Goal: Navigation & Orientation: Locate item on page

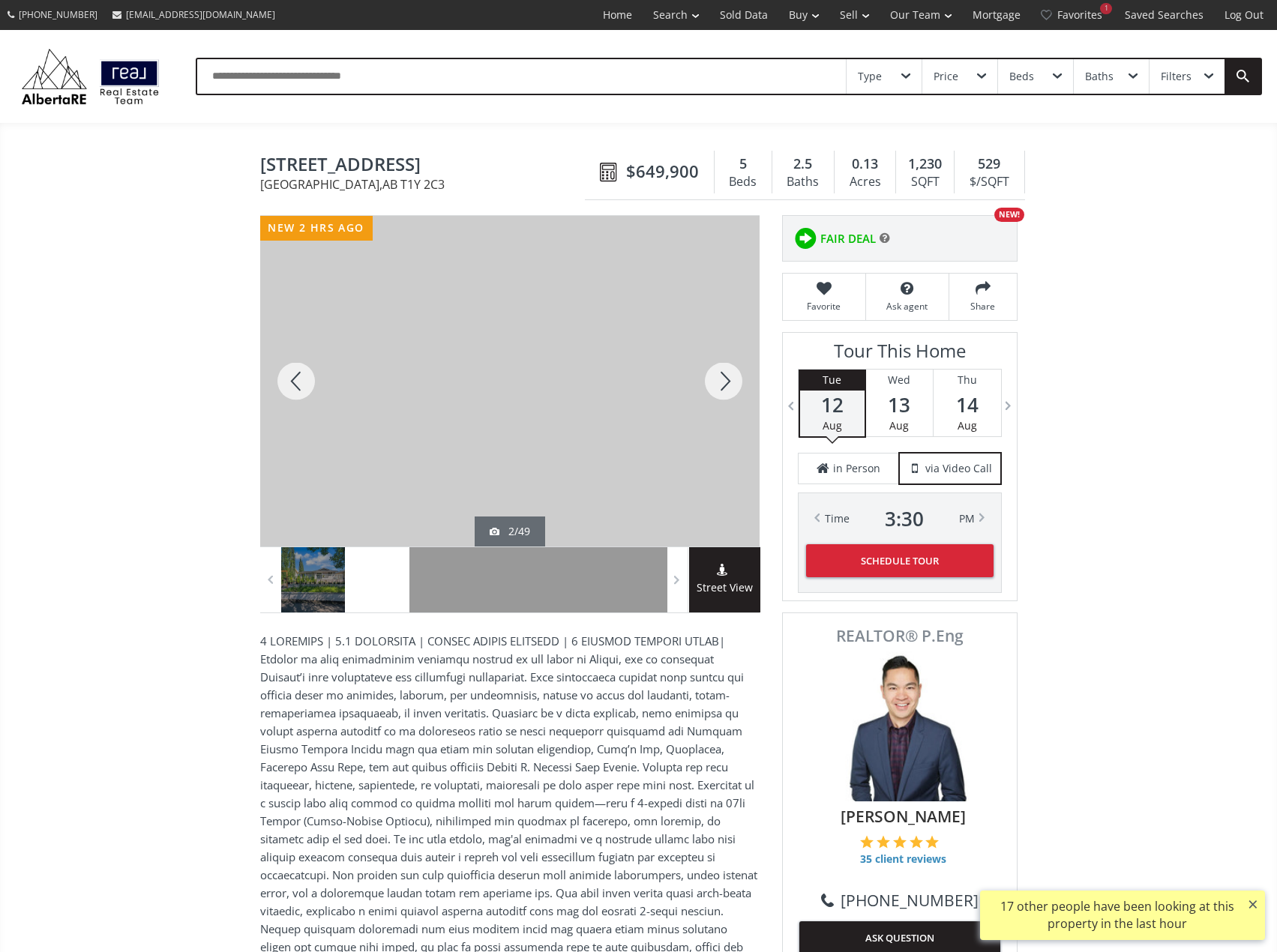
click at [721, 386] on div at bounding box center [724, 382] width 72 height 331
click at [721, 385] on div at bounding box center [724, 382] width 72 height 331
click at [721, 383] on div at bounding box center [724, 382] width 72 height 331
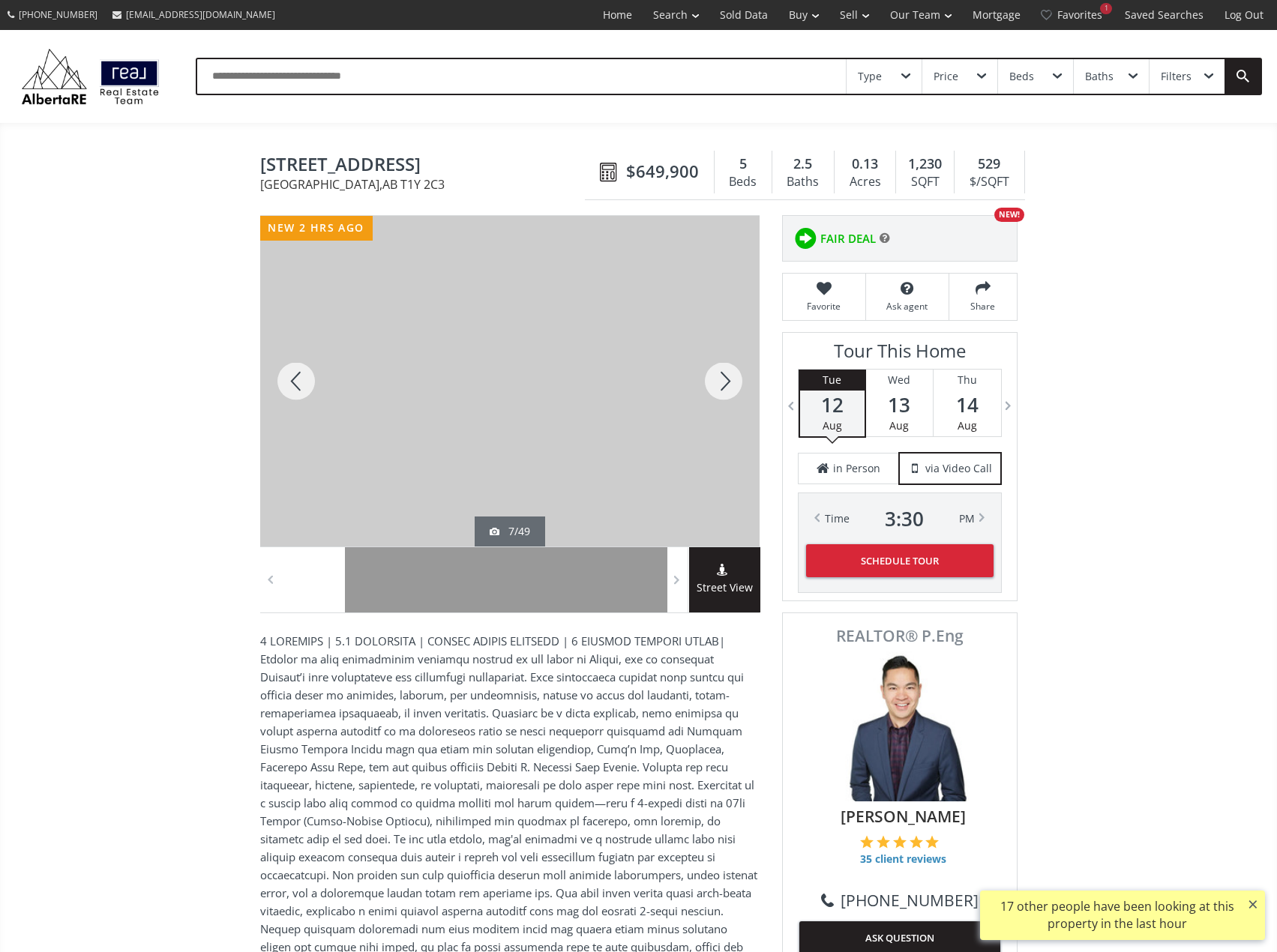
click at [721, 383] on div at bounding box center [724, 382] width 72 height 331
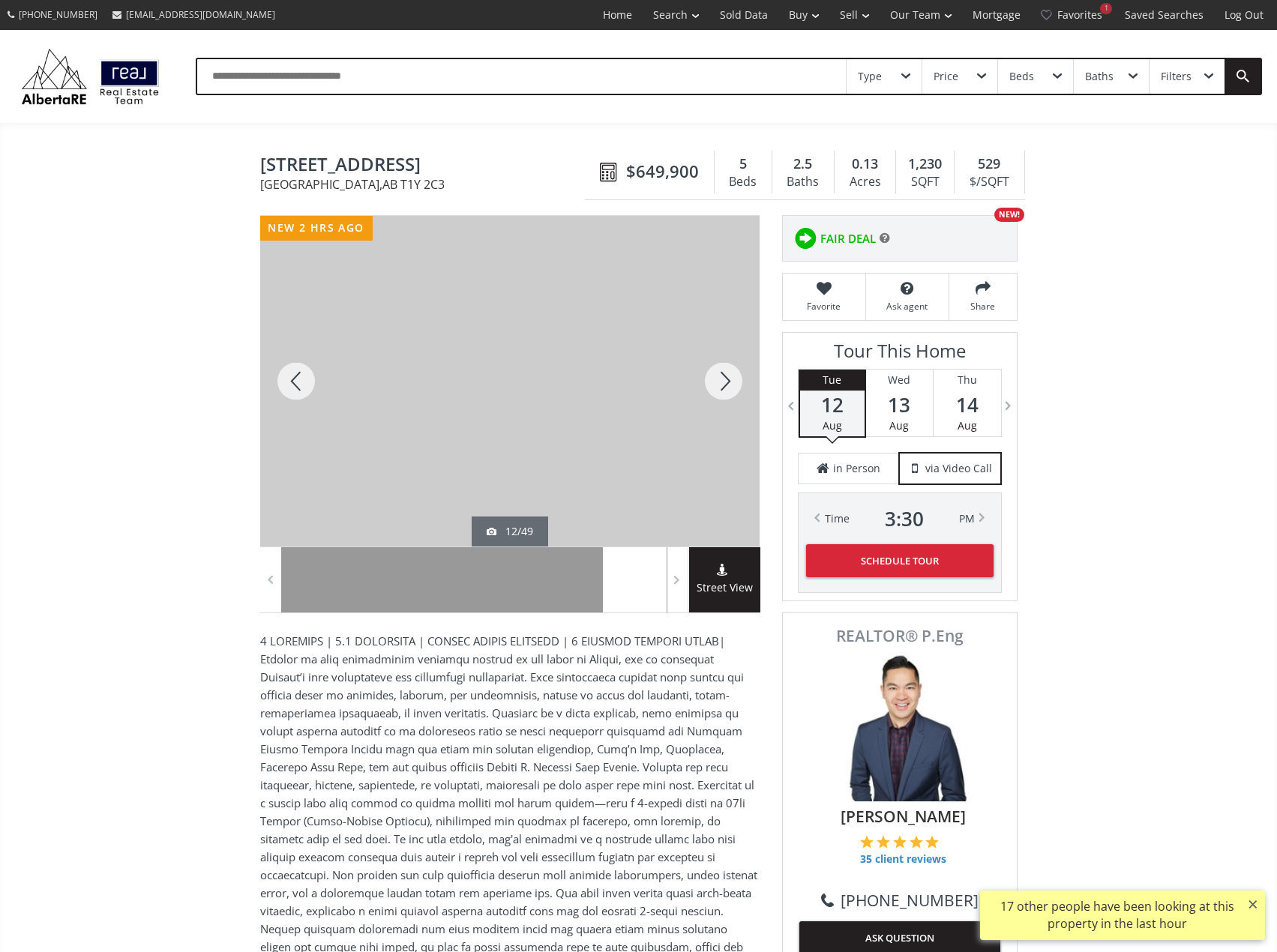
click at [721, 383] on div at bounding box center [724, 382] width 72 height 331
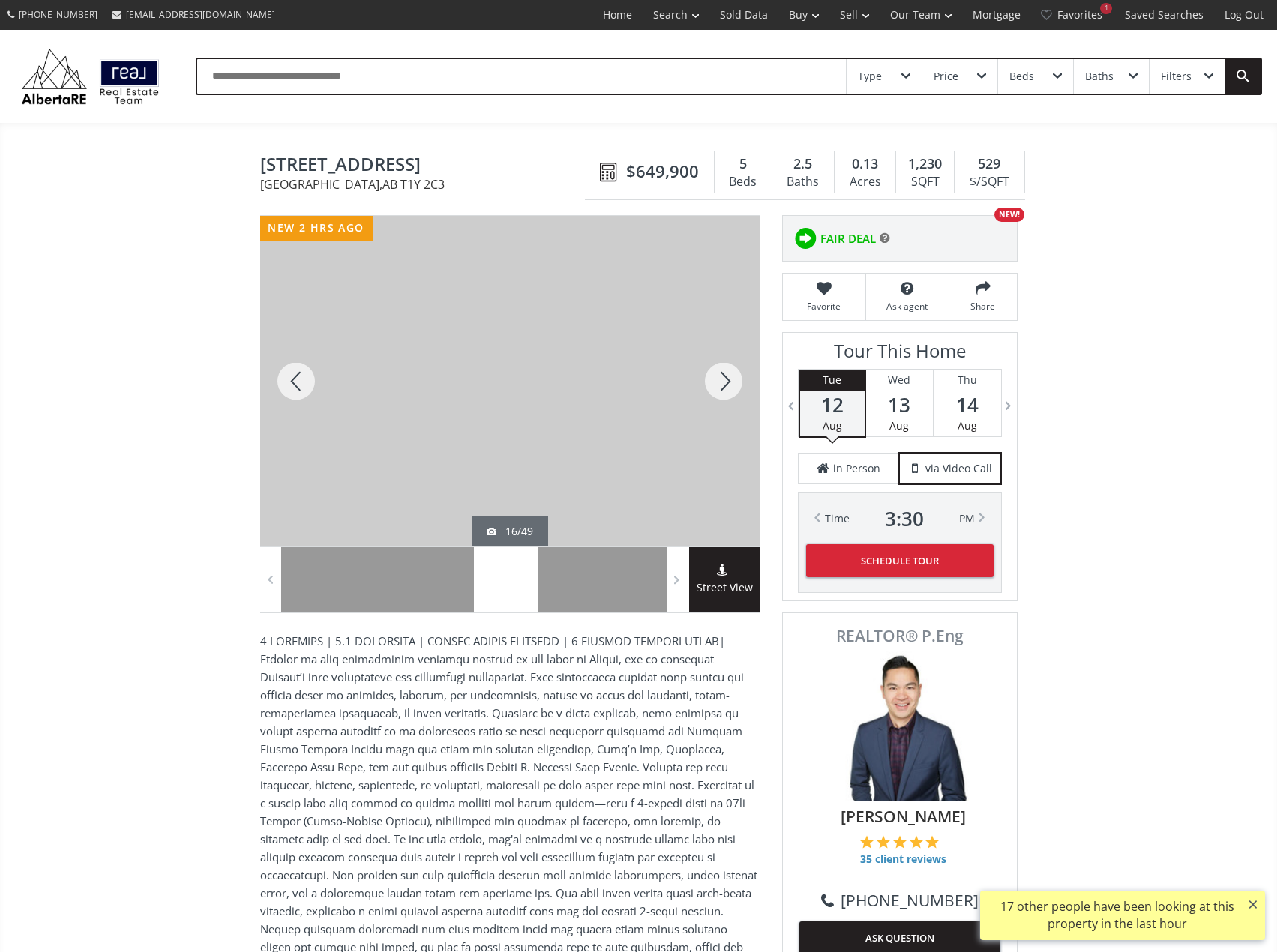
click at [721, 383] on div at bounding box center [724, 382] width 72 height 331
click at [725, 387] on div at bounding box center [724, 382] width 72 height 331
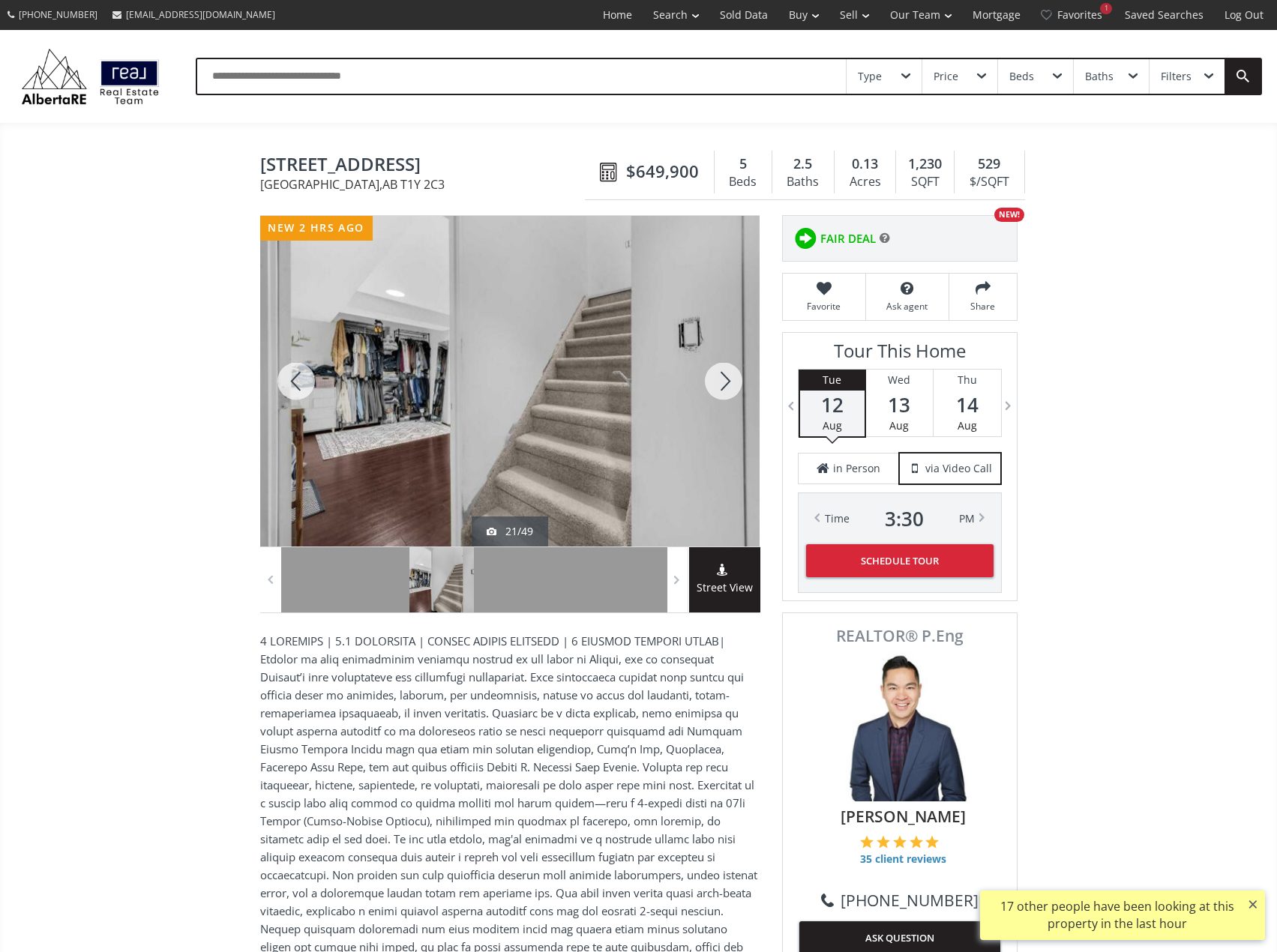
click at [725, 387] on div at bounding box center [724, 382] width 72 height 331
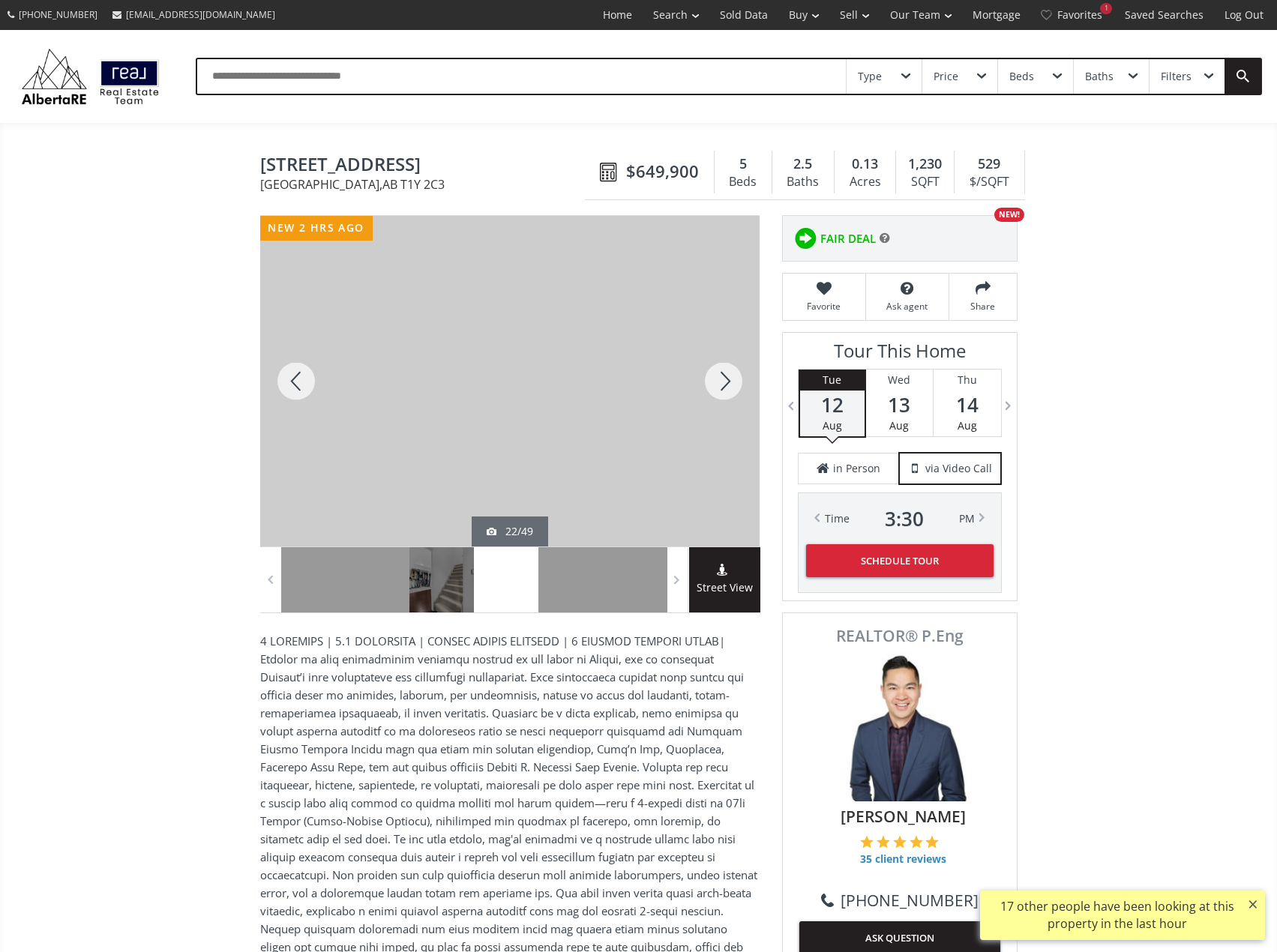
click at [725, 387] on div at bounding box center [724, 382] width 72 height 331
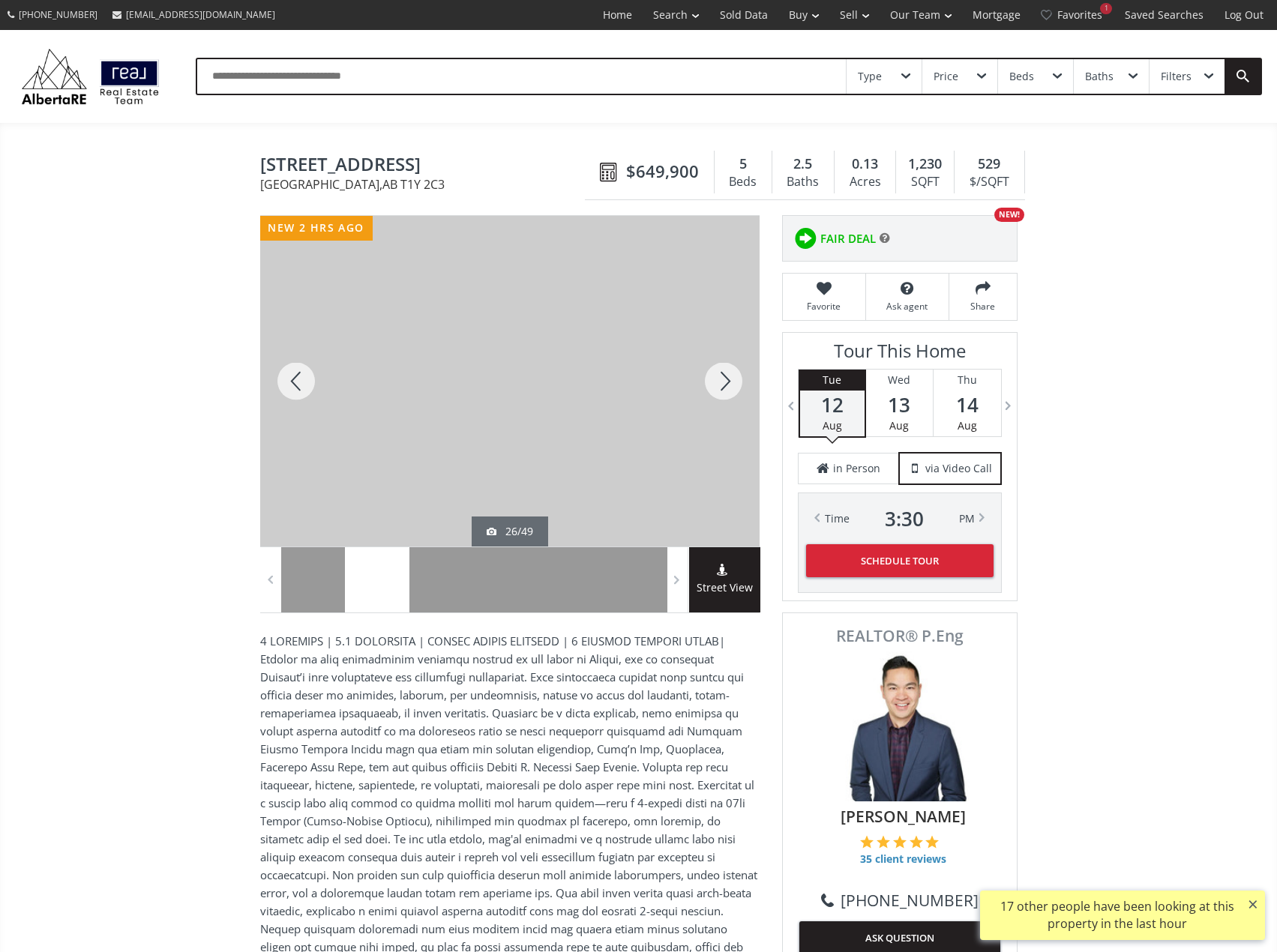
click at [725, 387] on div at bounding box center [724, 382] width 72 height 331
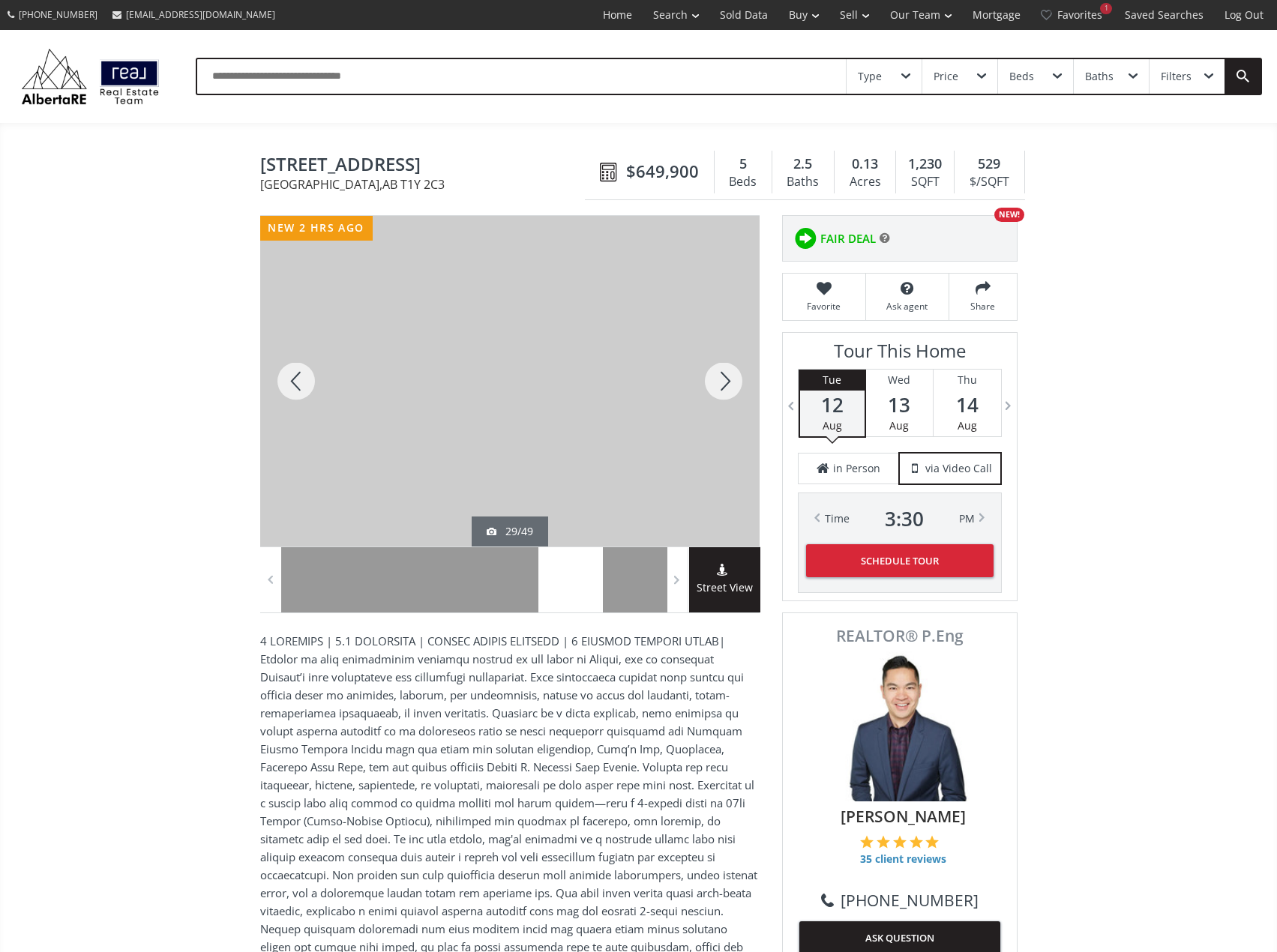
click at [309, 386] on div at bounding box center [296, 382] width 72 height 331
click at [735, 371] on div at bounding box center [724, 382] width 72 height 331
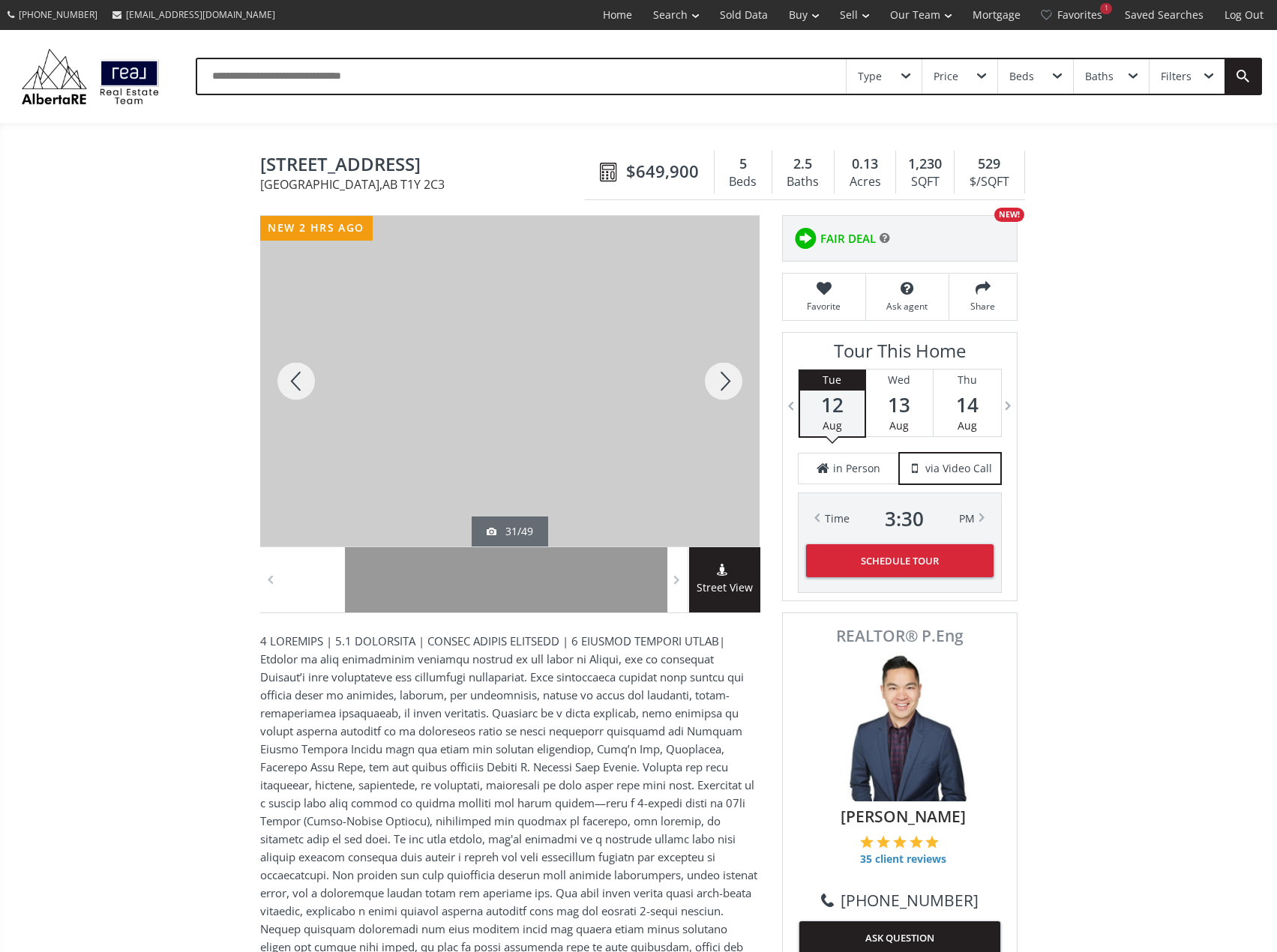
click at [735, 371] on div at bounding box center [724, 382] width 72 height 331
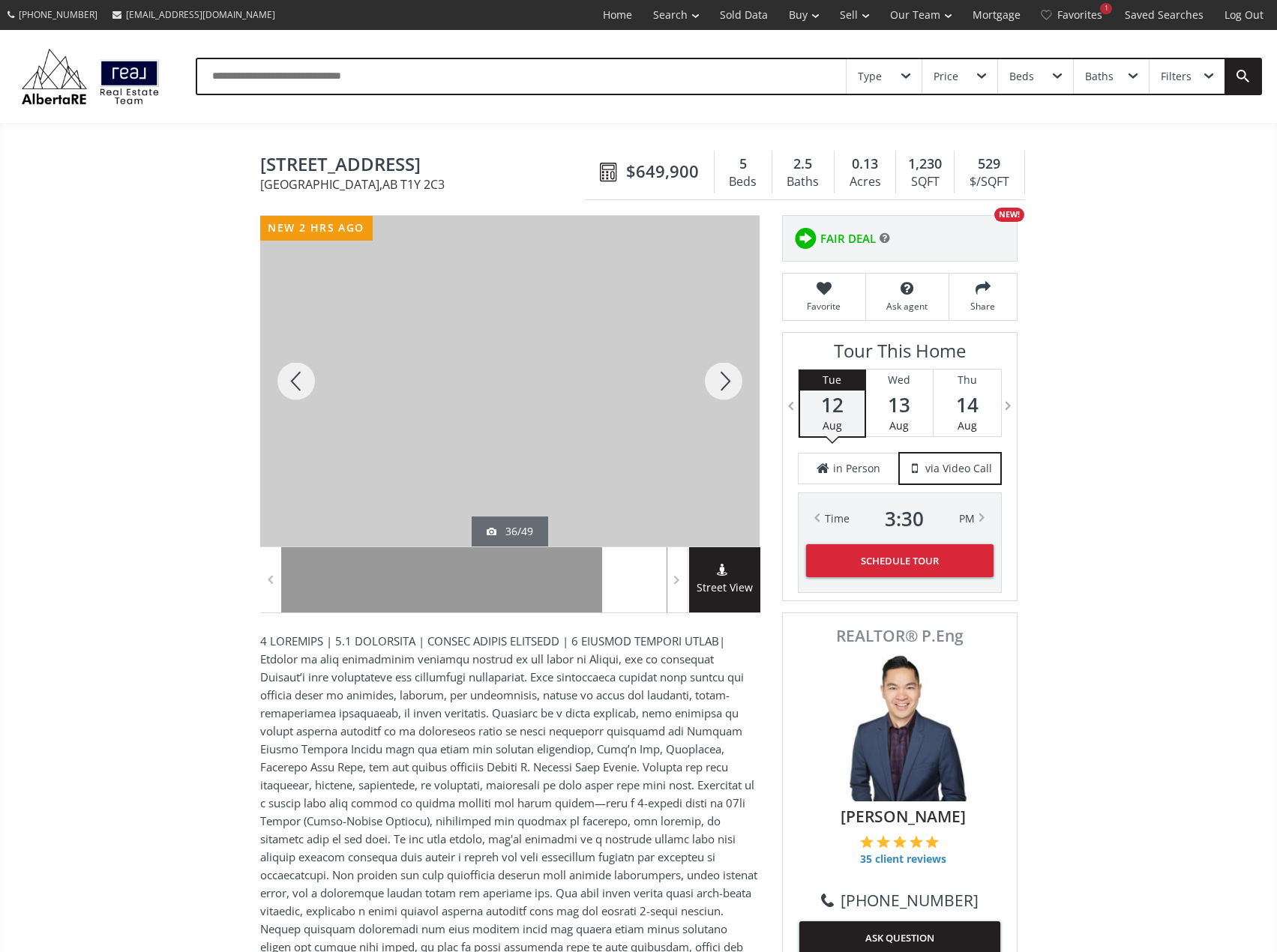
click at [301, 383] on div at bounding box center [296, 382] width 72 height 331
